Goal: Task Accomplishment & Management: Manage account settings

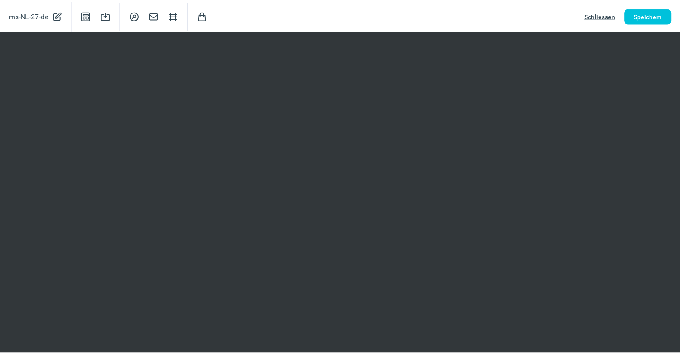
scroll to position [193, 0]
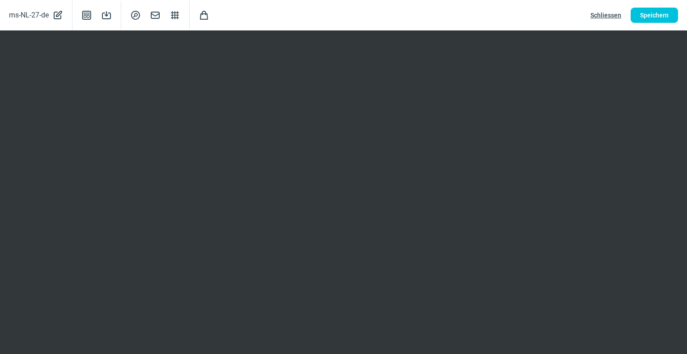
click at [602, 14] on span "Schliessen" at bounding box center [605, 15] width 31 height 14
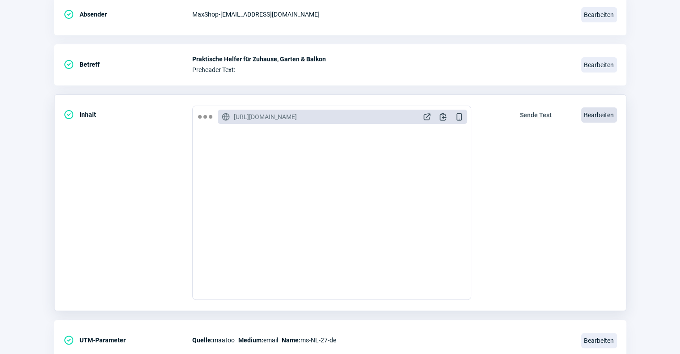
click at [599, 111] on span "Bearbeiten" at bounding box center [599, 114] width 36 height 15
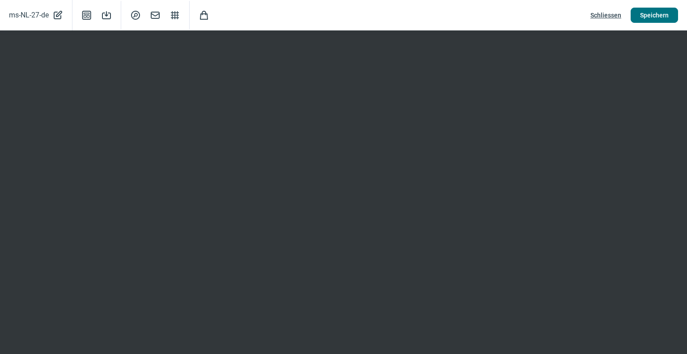
click at [661, 10] on span "Speichern" at bounding box center [654, 15] width 29 height 14
click at [599, 13] on span "Schliessen" at bounding box center [605, 15] width 31 height 14
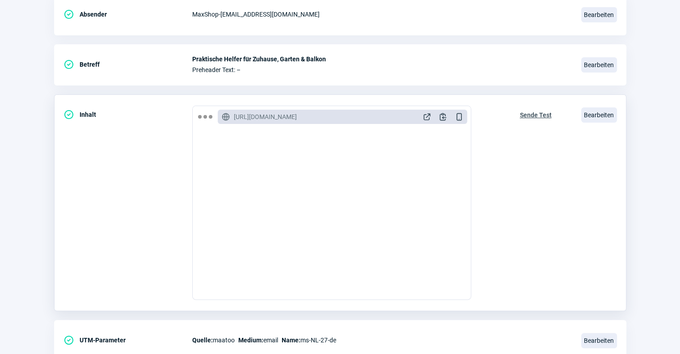
click at [544, 114] on span "Sende Test" at bounding box center [536, 115] width 32 height 14
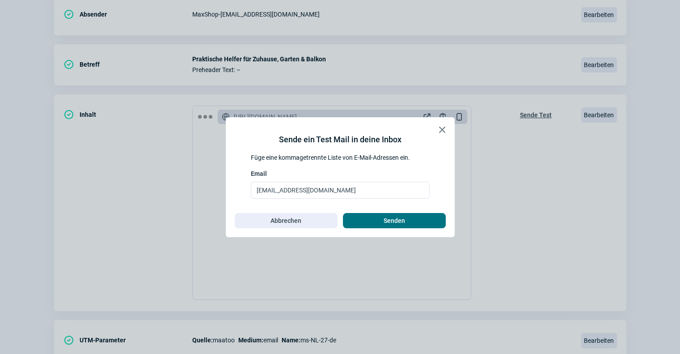
click at [420, 217] on span "Senden" at bounding box center [394, 220] width 84 height 14
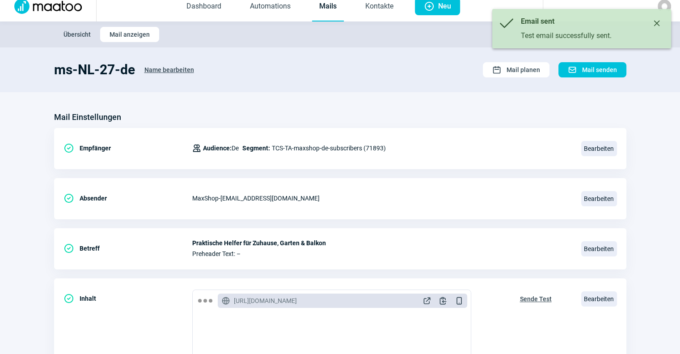
scroll to position [0, 0]
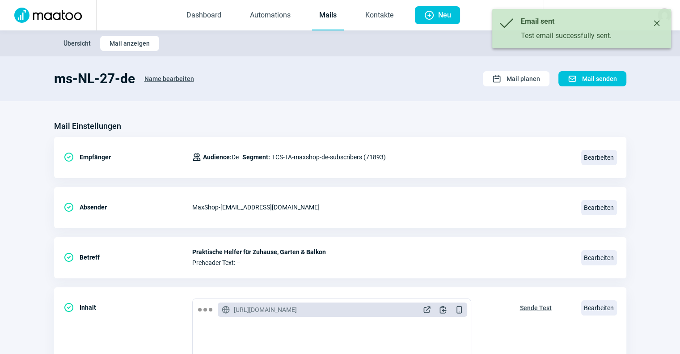
click at [326, 20] on link "Mails" at bounding box center [328, 16] width 32 height 30
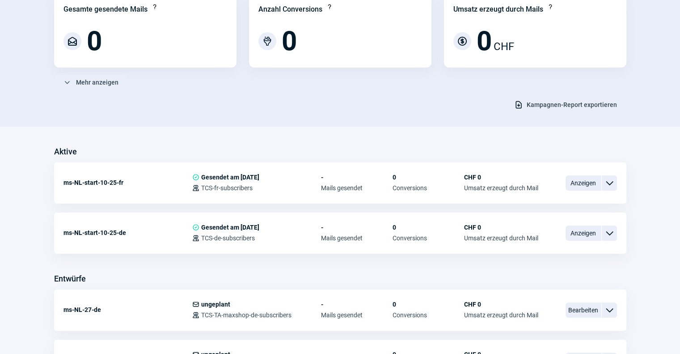
scroll to position [134, 0]
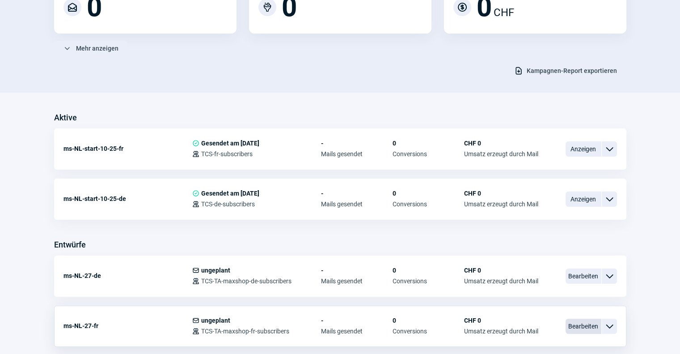
click at [566, 320] on span "Bearbeiten" at bounding box center [584, 325] width 36 height 15
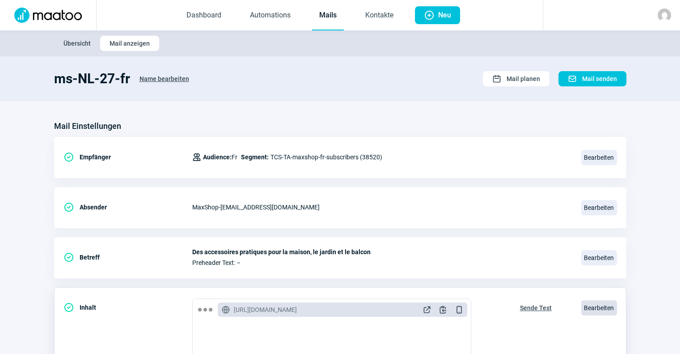
click at [601, 304] on span "Bearbeiten" at bounding box center [599, 307] width 36 height 15
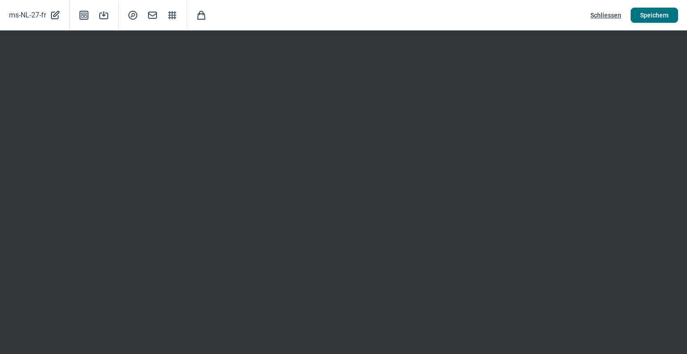
click at [656, 13] on span "Speichern" at bounding box center [654, 15] width 29 height 14
click at [595, 16] on span "Schliessen" at bounding box center [605, 15] width 31 height 14
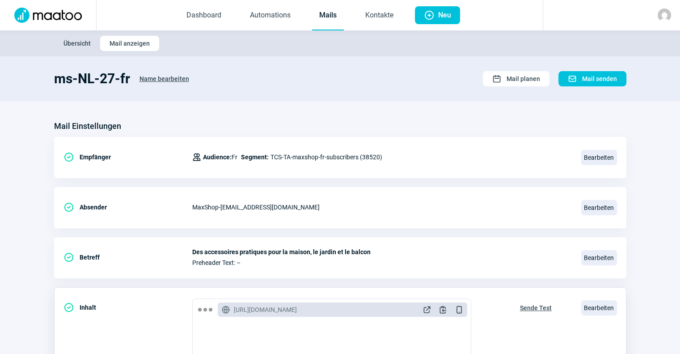
click at [526, 304] on span "Sende Test" at bounding box center [536, 307] width 32 height 14
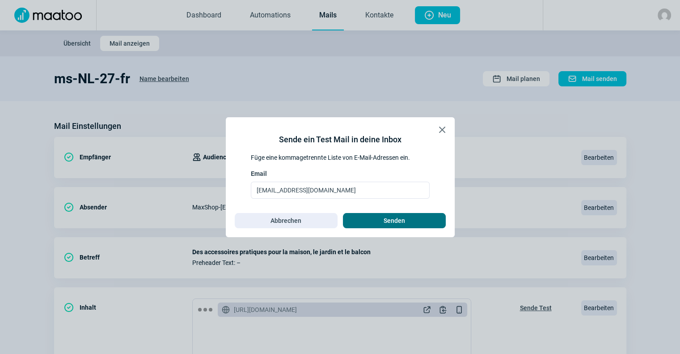
click at [443, 220] on button "Senden" at bounding box center [394, 220] width 103 height 15
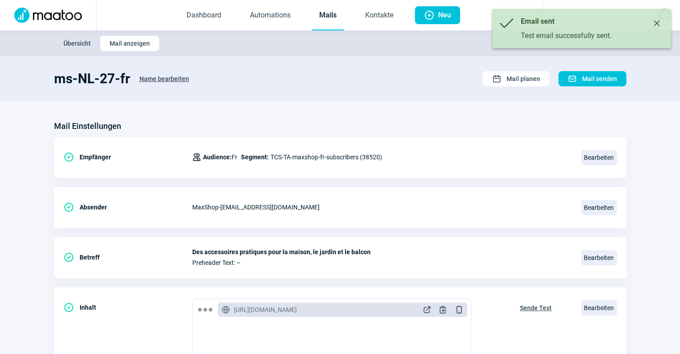
click at [323, 12] on link "Mails" at bounding box center [328, 16] width 32 height 30
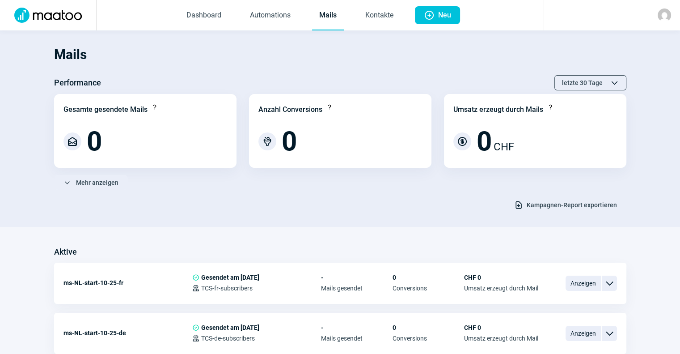
click at [38, 169] on section "Mails Performance letzte 30 Tage ChevronUp icon ChevronDown icon Gesamte gesend…" at bounding box center [340, 128] width 680 height 196
